Goal: Task Accomplishment & Management: Manage account settings

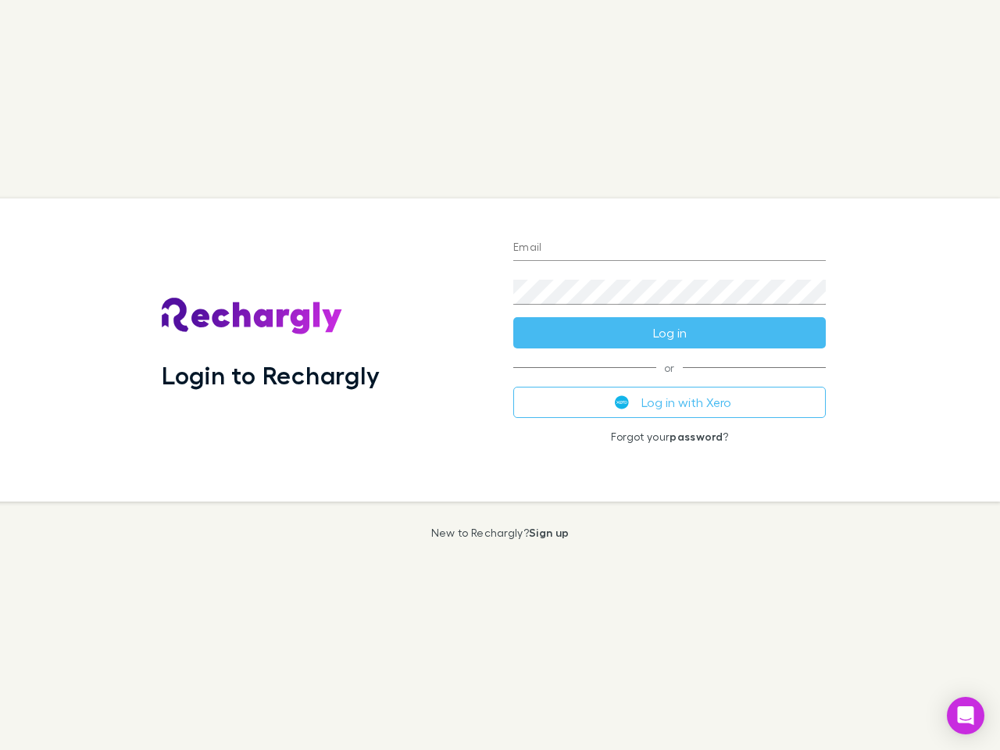
click at [500, 375] on div "Login to Rechargly" at bounding box center [325, 350] width 352 height 303
click at [670, 249] on input "Email" at bounding box center [669, 248] width 313 height 25
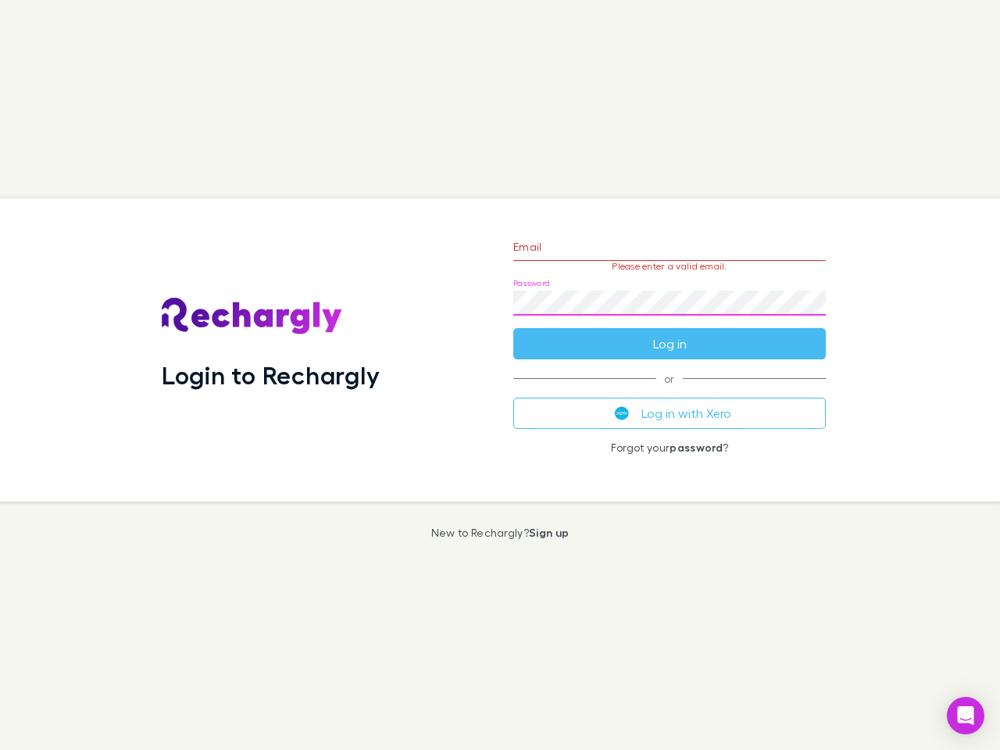
click at [670, 333] on form "Email Please enter a valid email. Password Log in" at bounding box center [669, 292] width 313 height 136
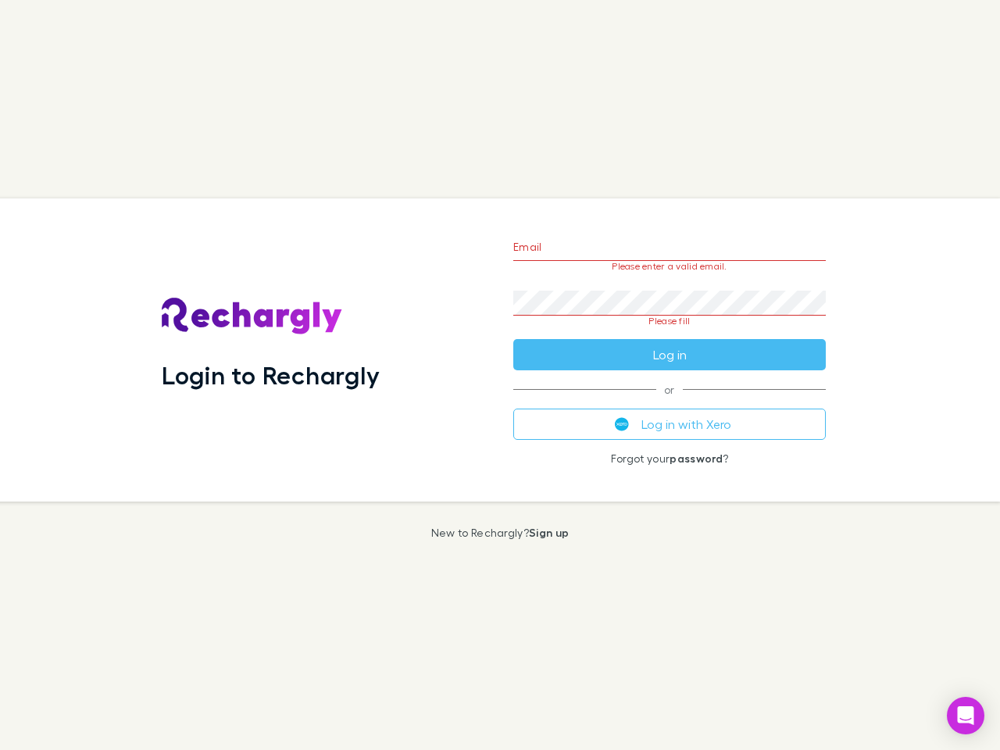
click at [670, 402] on div "Email Please enter a valid email. Password Please fill Log in or Log in with Xe…" at bounding box center [670, 350] width 338 height 303
click at [966, 716] on icon "Open Intercom Messenger" at bounding box center [966, 715] width 16 height 19
